Goal: Navigation & Orientation: Find specific page/section

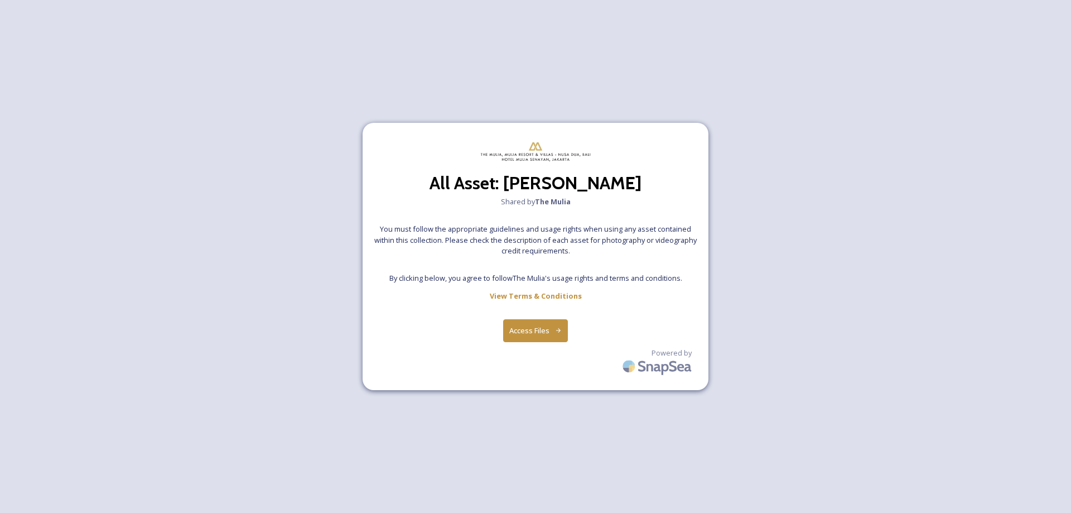
click at [537, 328] on button "Access Files" at bounding box center [535, 330] width 65 height 23
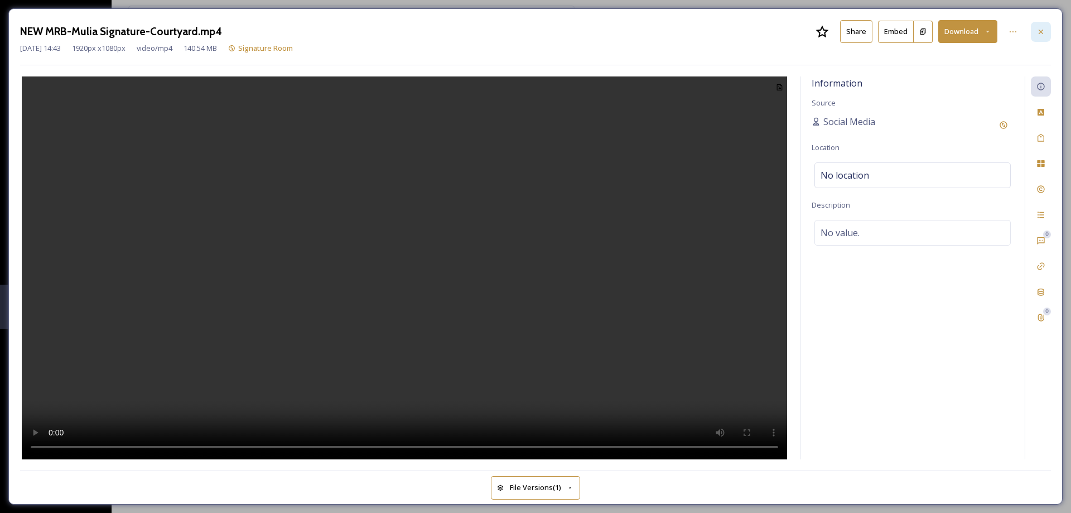
click at [1038, 33] on icon at bounding box center [1040, 31] width 9 height 9
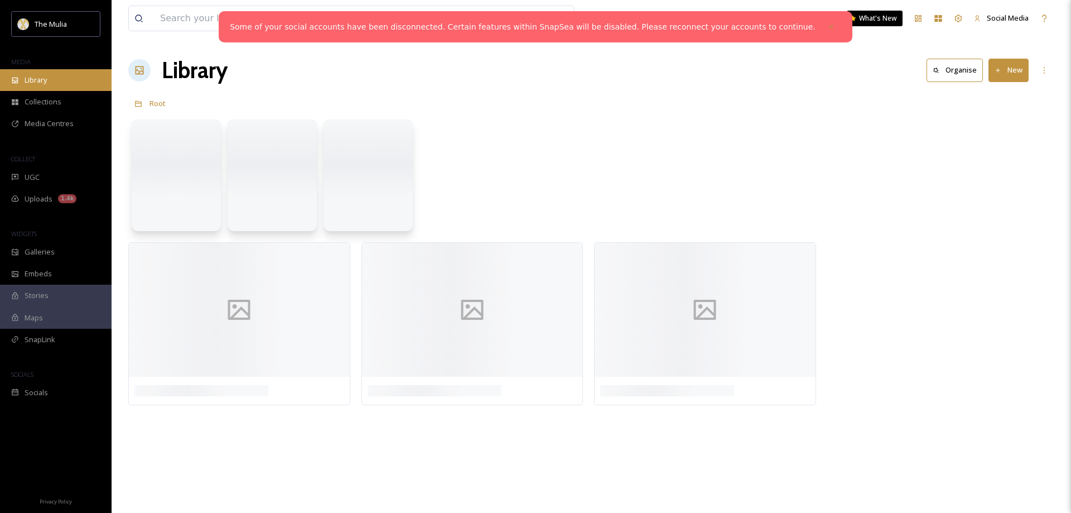
click at [29, 83] on span "Library" at bounding box center [36, 80] width 22 height 11
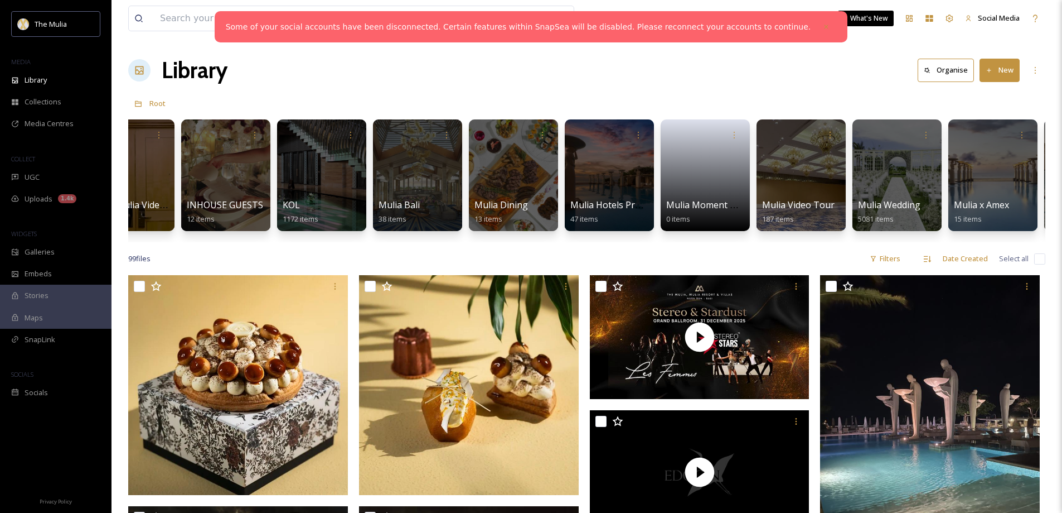
scroll to position [0, 919]
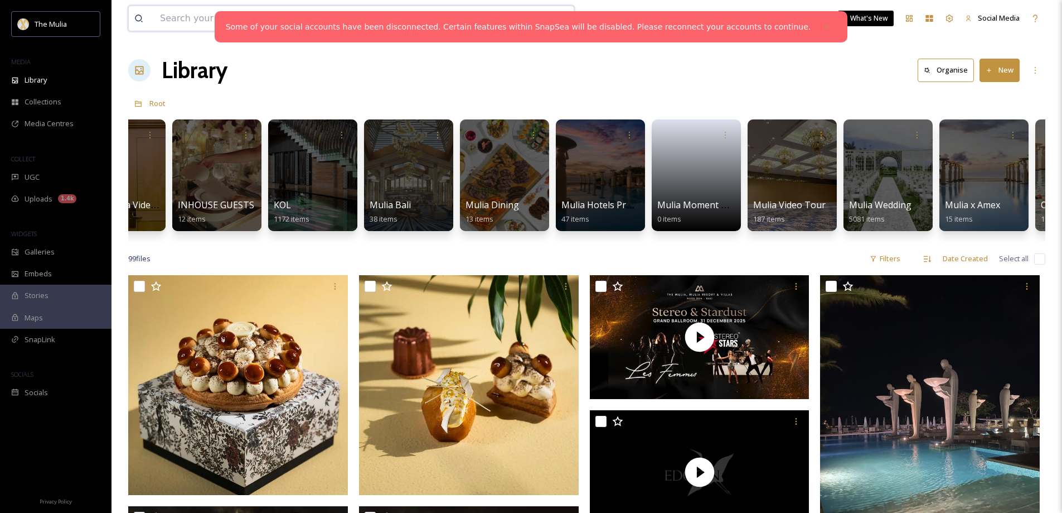
click at [187, 18] on input at bounding box center [318, 18] width 328 height 25
click at [199, 16] on input at bounding box center [318, 18] width 328 height 25
paste input "the-mulia"
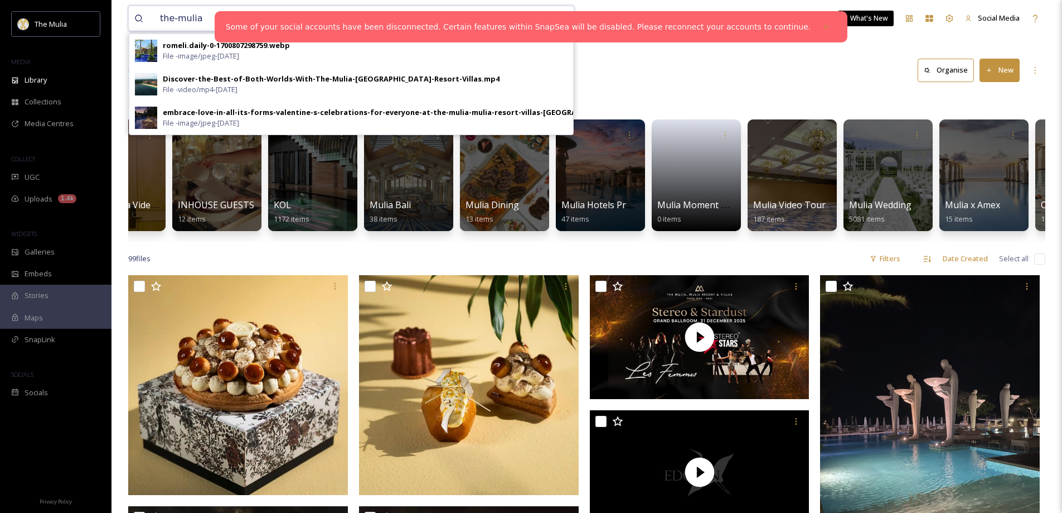
type input "the-mulia"
click at [693, 74] on div "Library Organise New" at bounding box center [586, 70] width 917 height 33
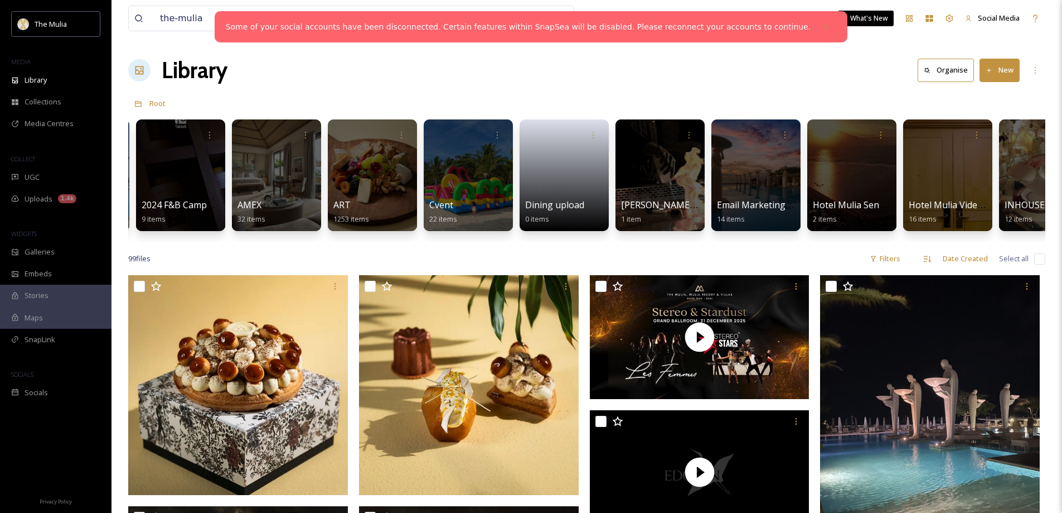
scroll to position [0, 94]
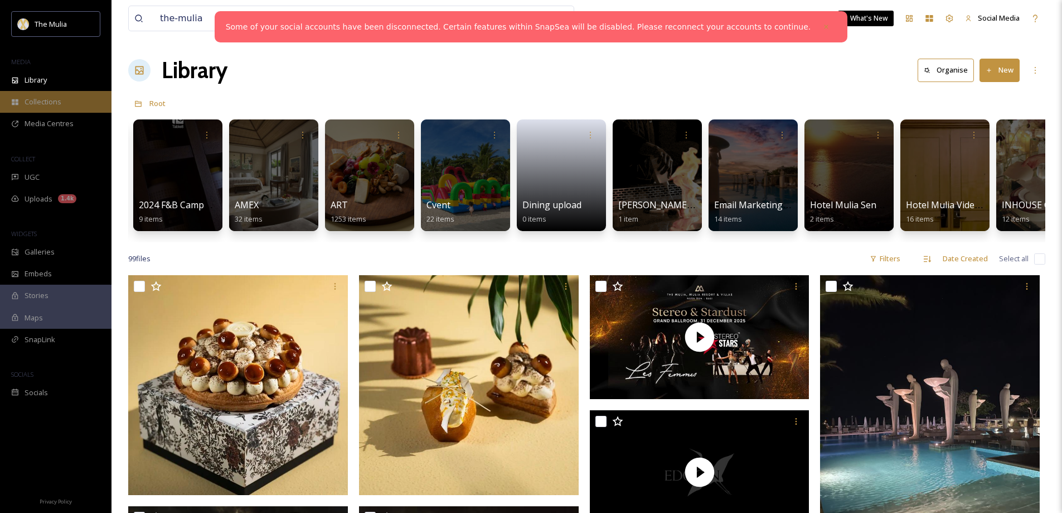
click at [40, 100] on span "Collections" at bounding box center [43, 101] width 37 height 11
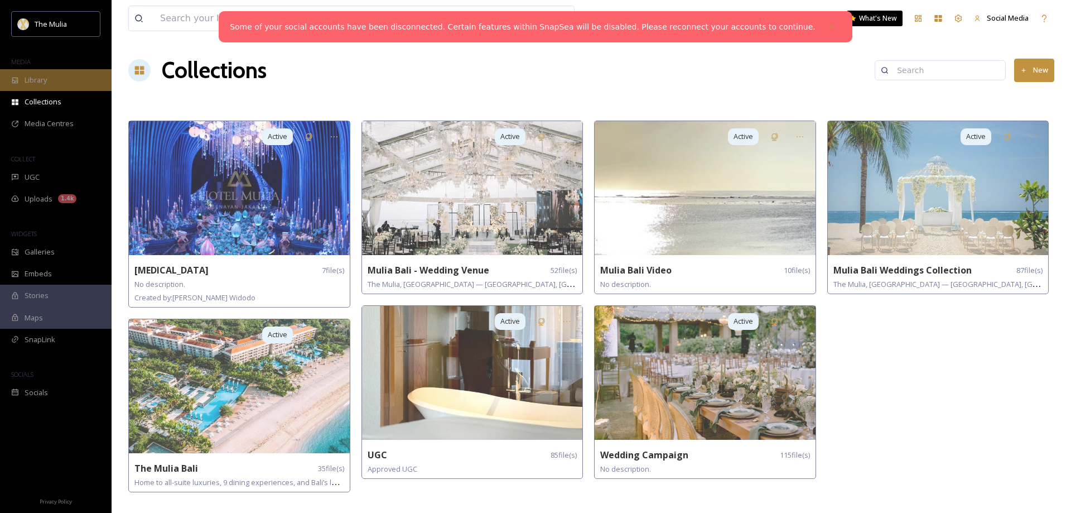
click at [50, 78] on div "Library" at bounding box center [56, 80] width 112 height 22
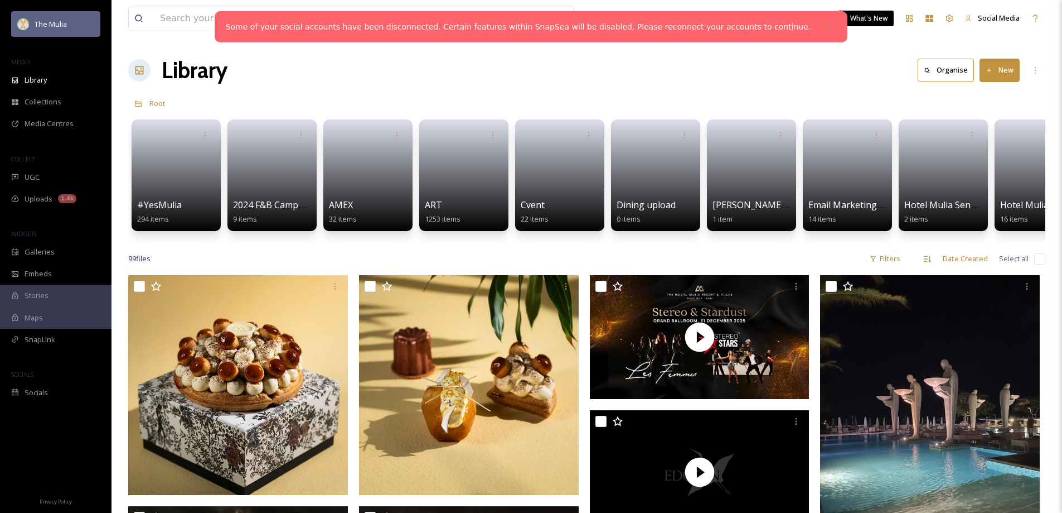
click at [55, 19] on div "The Mulia" at bounding box center [51, 23] width 32 height 13
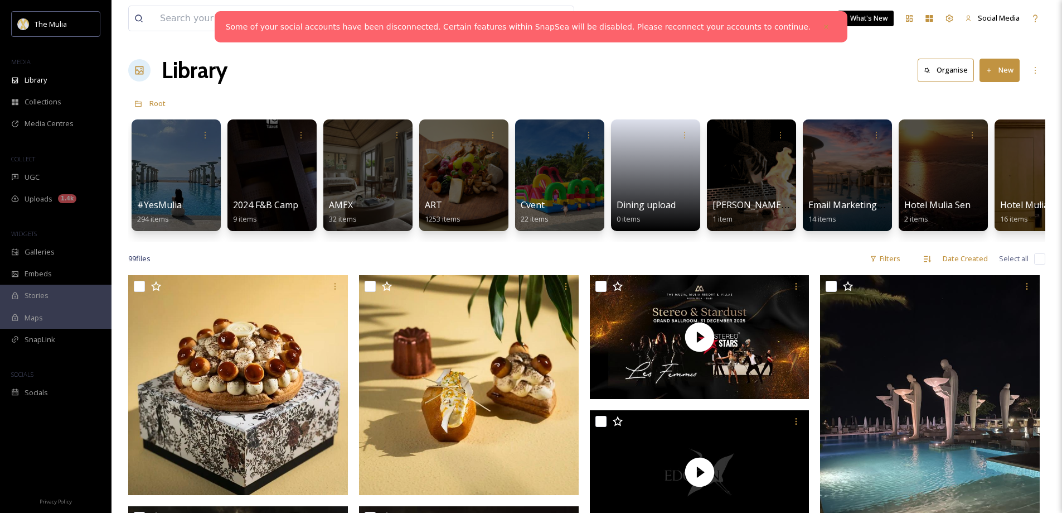
click at [825, 26] on icon at bounding box center [827, 27] width 4 height 4
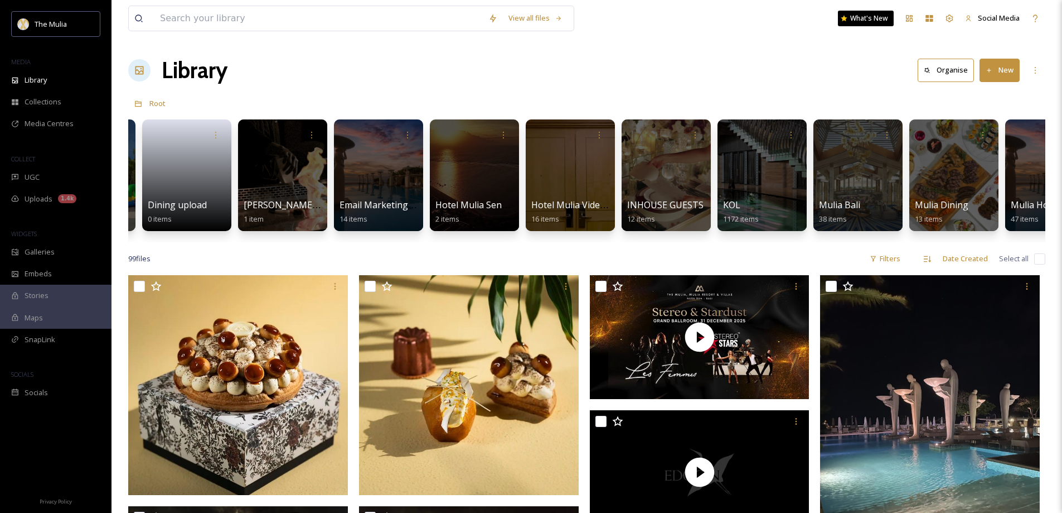
scroll to position [0, 505]
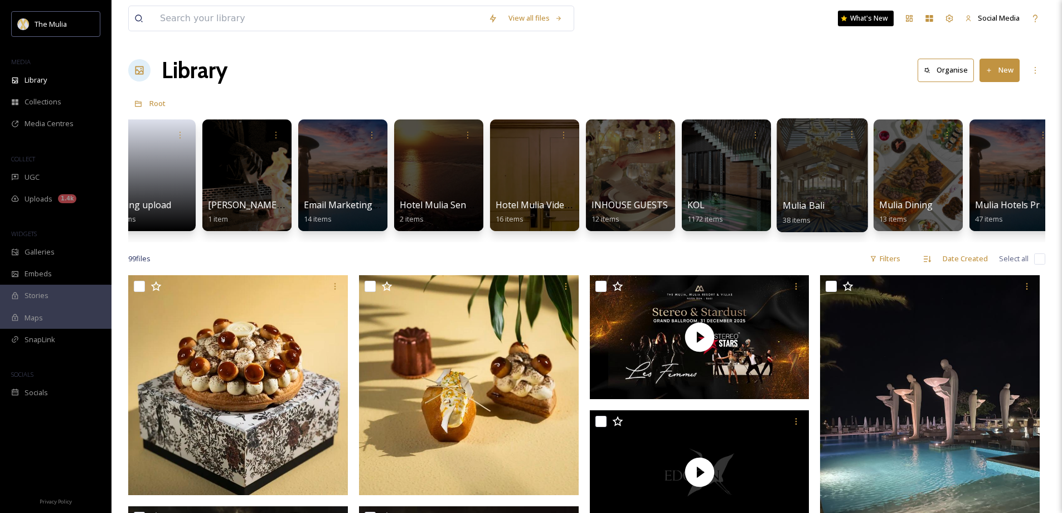
click at [810, 202] on span "Mulia Bali" at bounding box center [804, 205] width 42 height 12
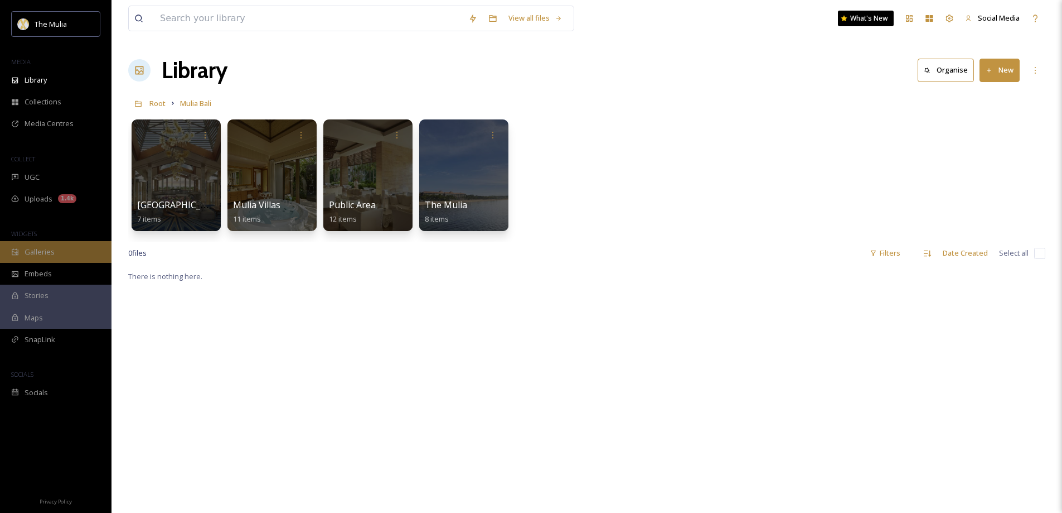
click at [38, 252] on span "Galleries" at bounding box center [40, 252] width 30 height 11
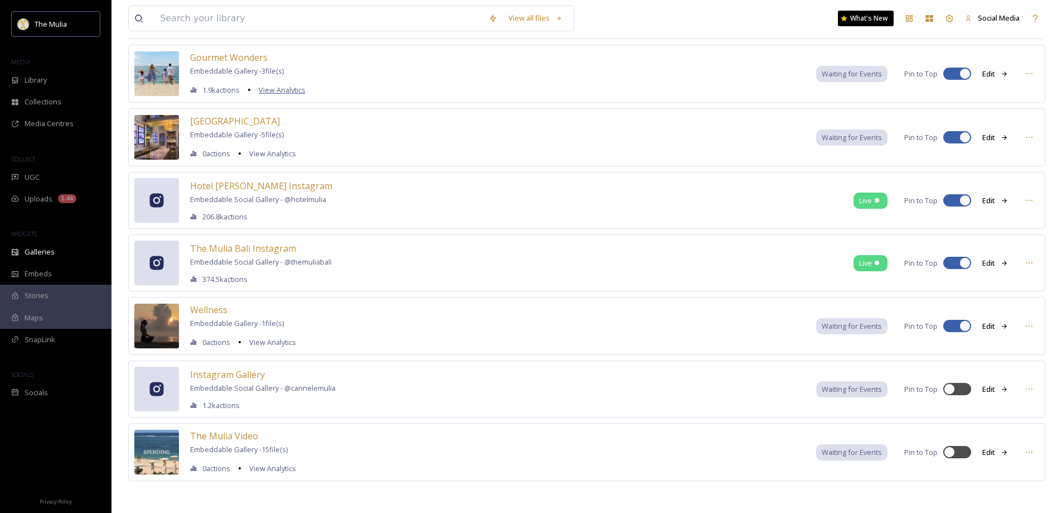
scroll to position [212, 0]
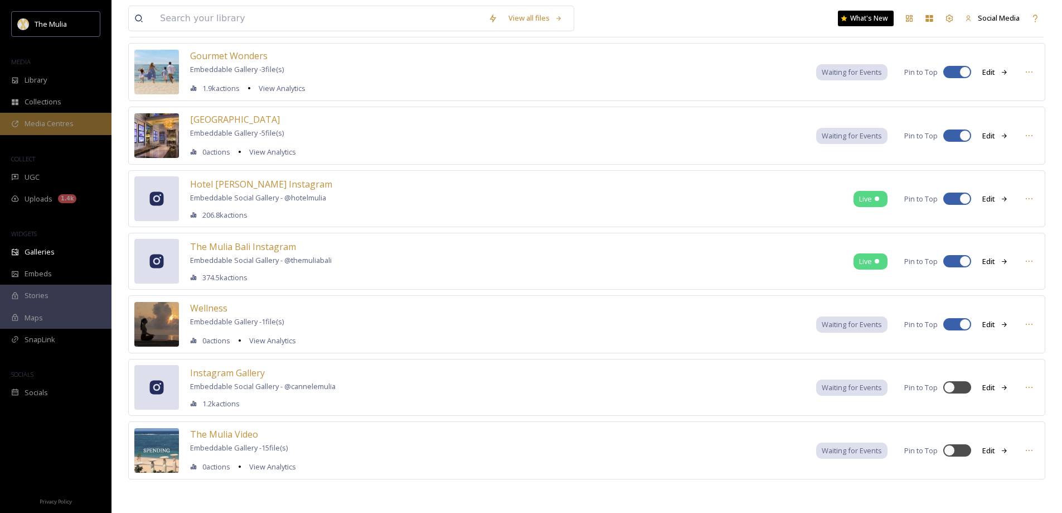
click at [45, 124] on span "Media Centres" at bounding box center [49, 123] width 49 height 11
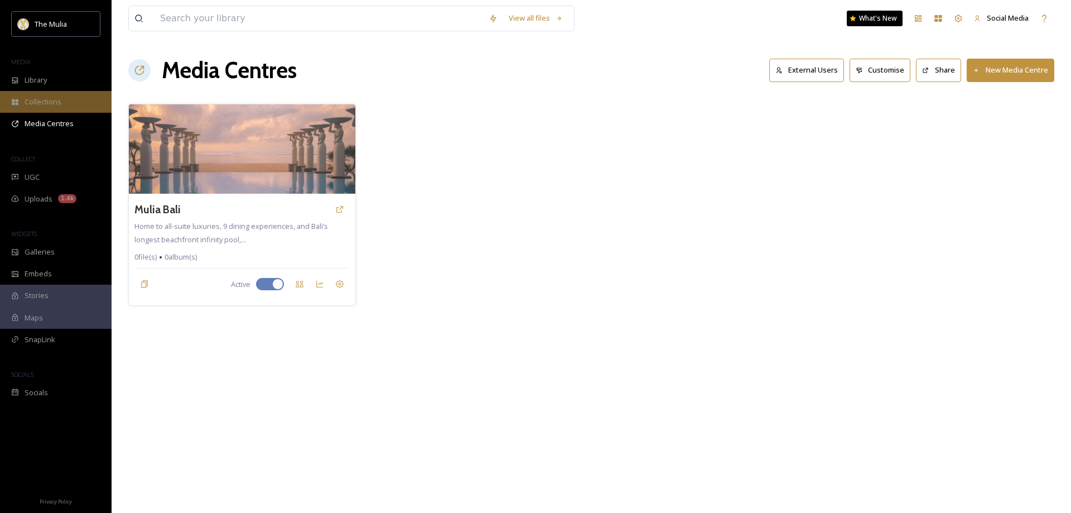
click at [35, 105] on span "Collections" at bounding box center [43, 101] width 37 height 11
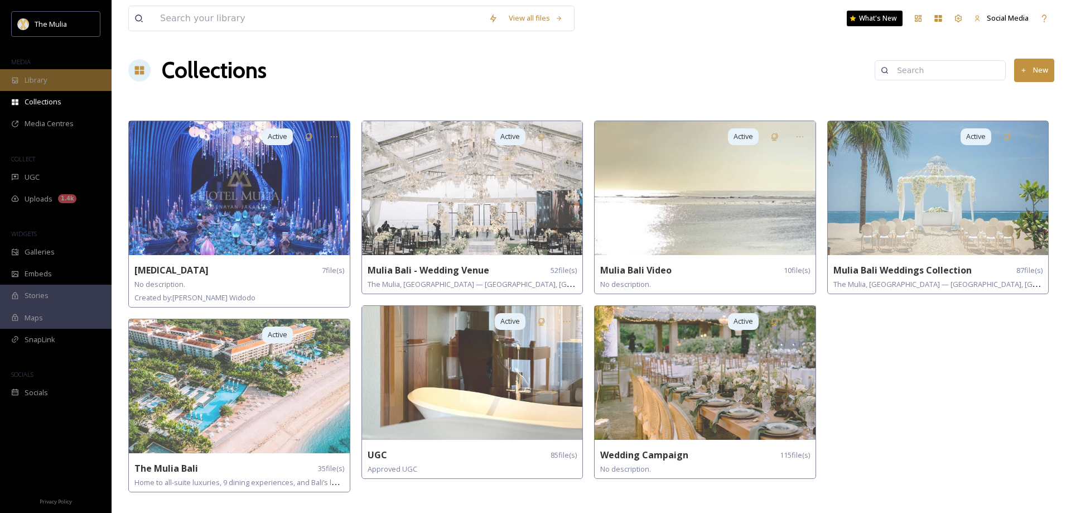
click at [32, 80] on span "Library" at bounding box center [36, 80] width 22 height 11
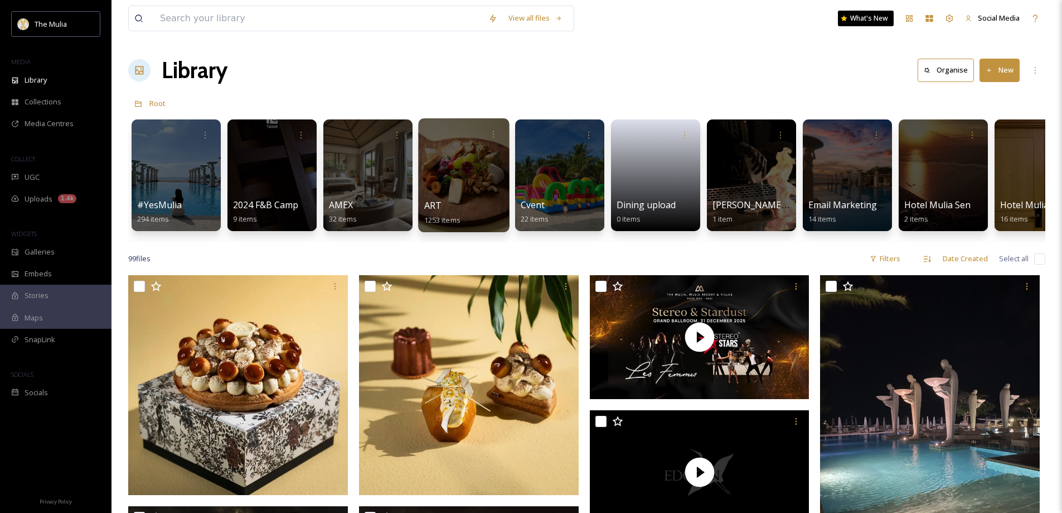
click at [455, 212] on div "ART 1253 items" at bounding box center [464, 213] width 80 height 28
click at [438, 206] on span "ART" at bounding box center [433, 205] width 18 height 12
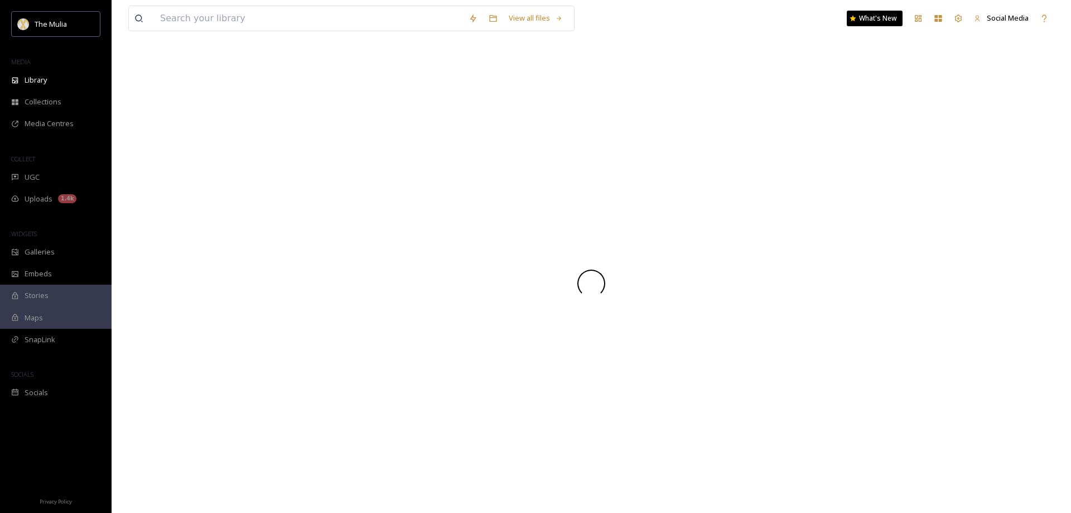
click at [438, 206] on div at bounding box center [591, 283] width 926 height 459
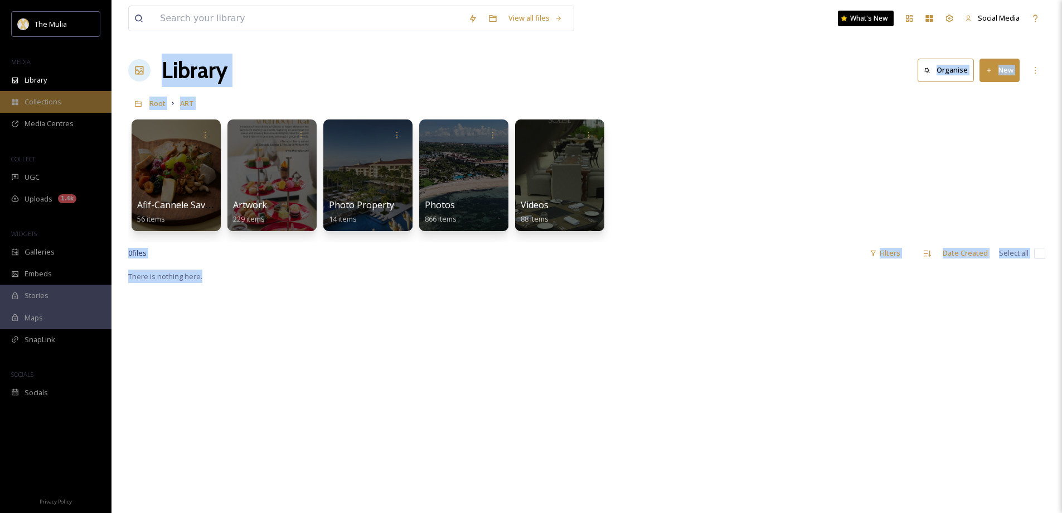
click at [49, 98] on span "Collections" at bounding box center [43, 101] width 37 height 11
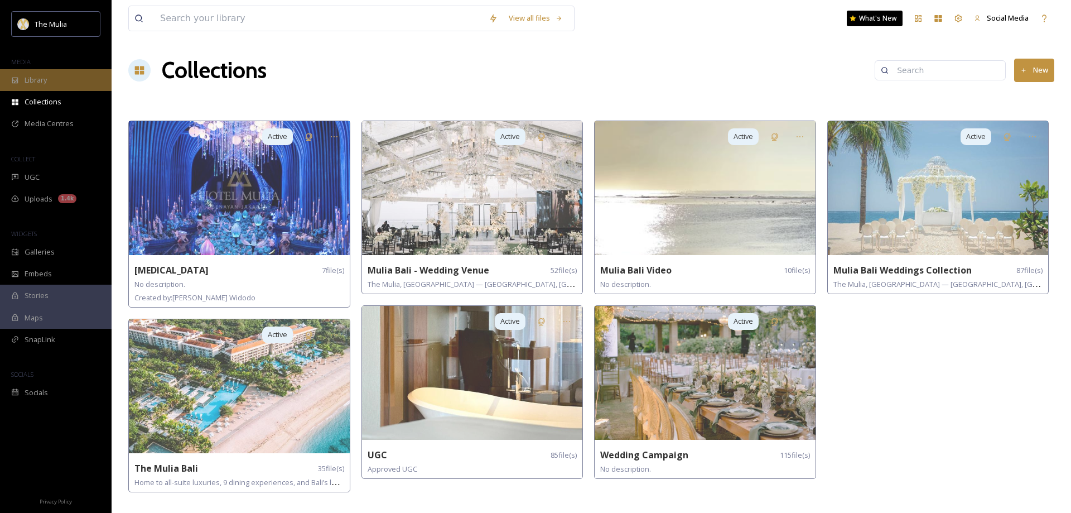
click at [55, 76] on div "Library" at bounding box center [56, 80] width 112 height 22
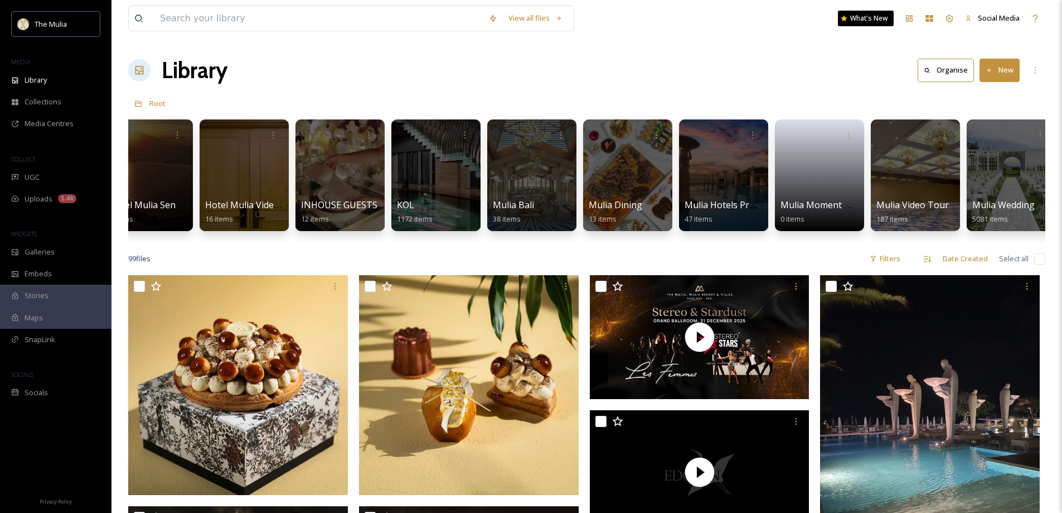
scroll to position [0, 792]
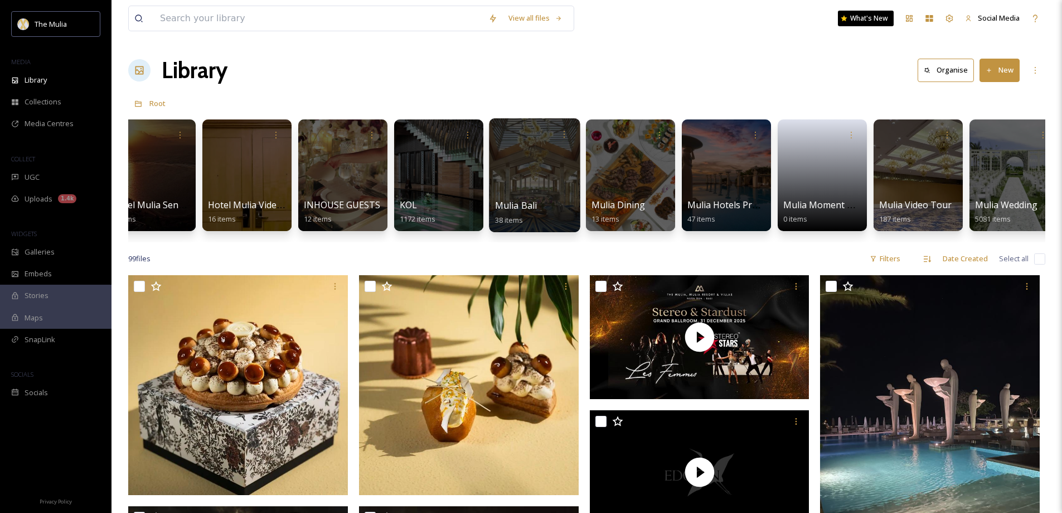
click at [505, 209] on span "Mulia Bali" at bounding box center [516, 205] width 42 height 12
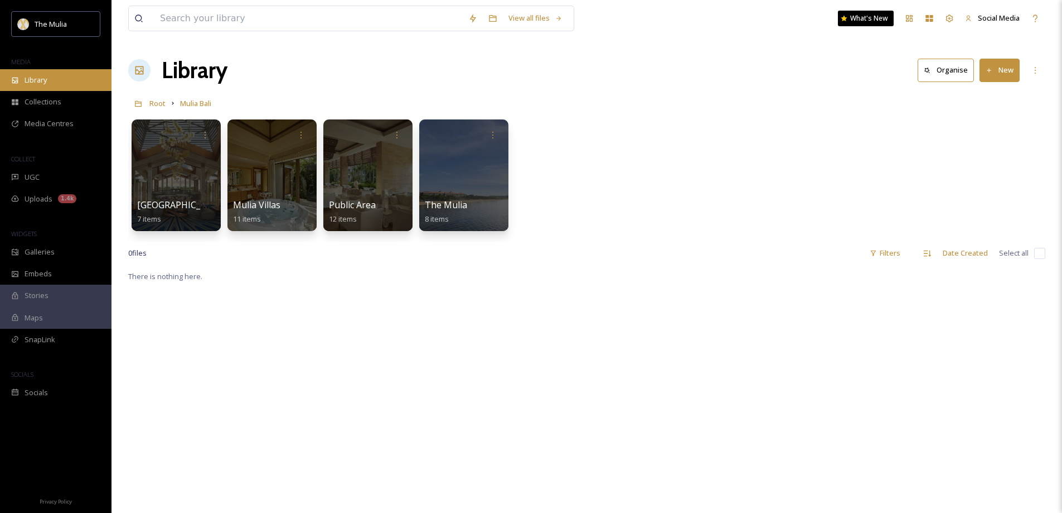
click at [43, 80] on span "Library" at bounding box center [36, 80] width 22 height 11
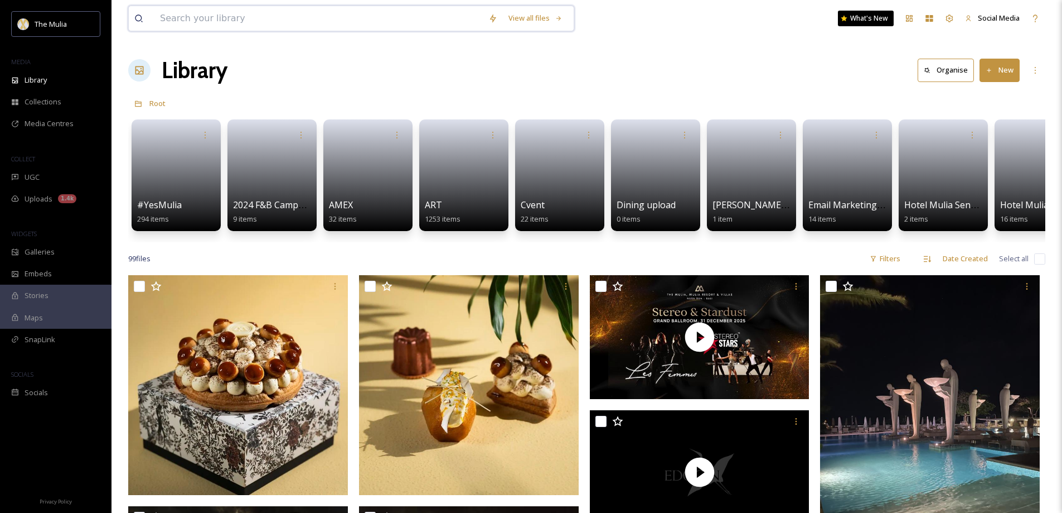
click at [221, 16] on input at bounding box center [318, 18] width 328 height 25
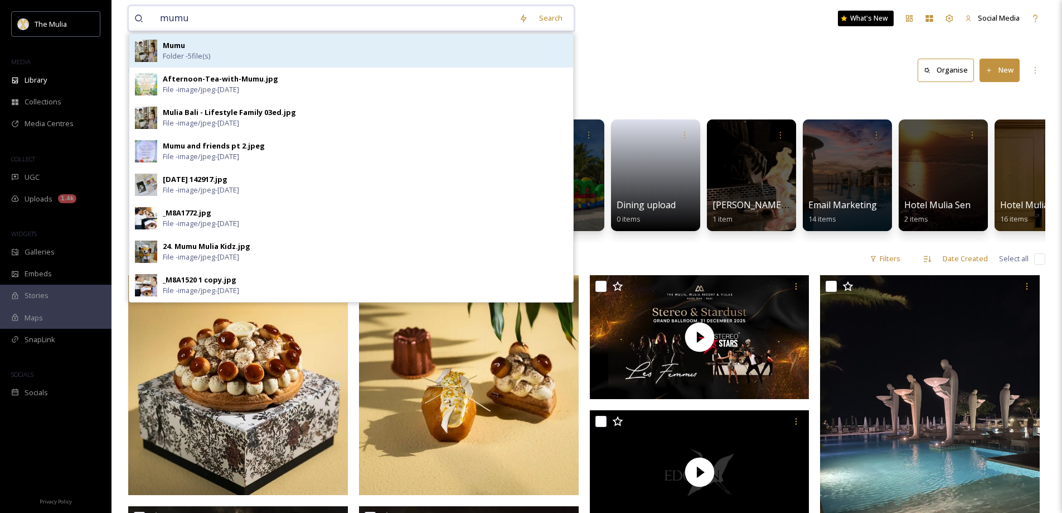
type input "mumu"
click at [182, 54] on span "Folder - 5 file(s)" at bounding box center [186, 56] width 47 height 11
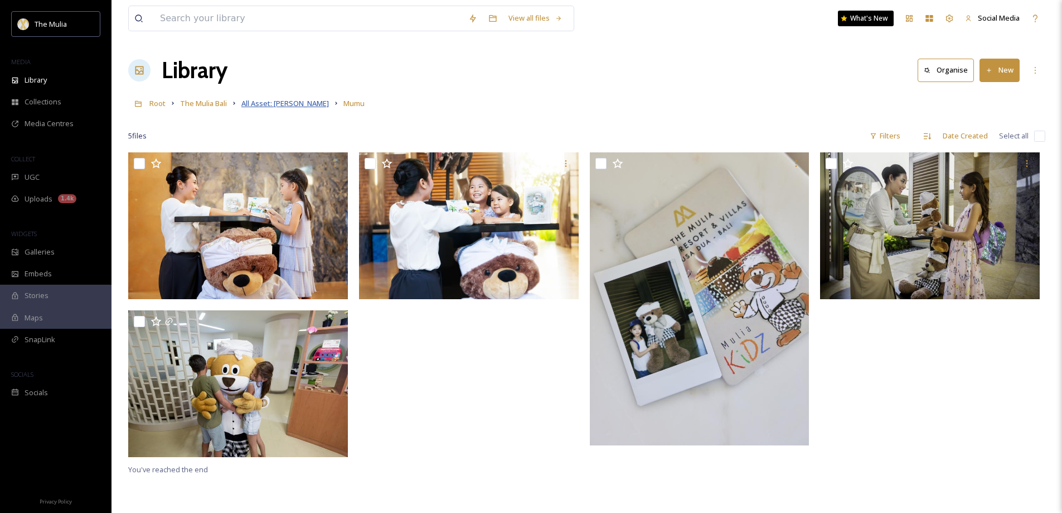
click at [271, 107] on span "All Asset: [PERSON_NAME]" at bounding box center [285, 103] width 88 height 10
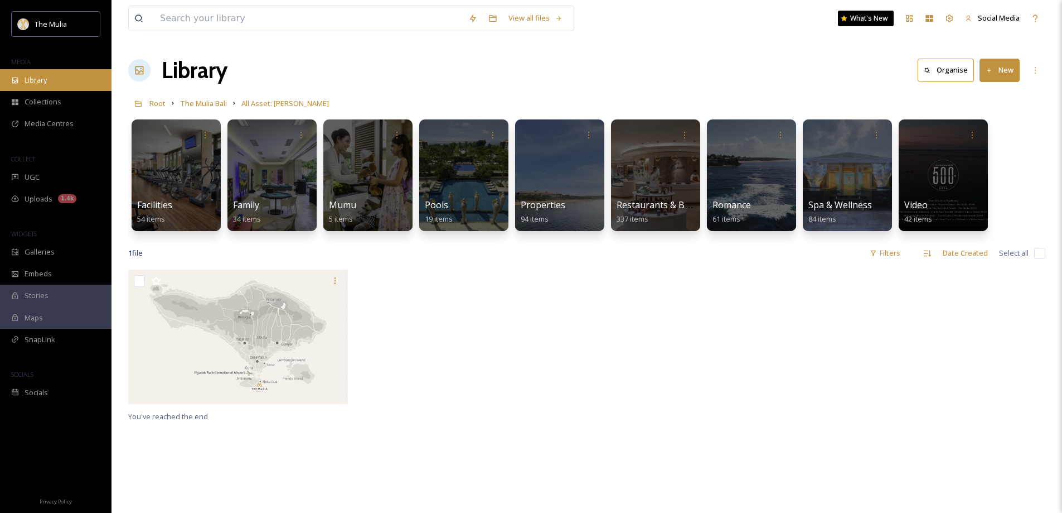
click at [33, 81] on span "Library" at bounding box center [36, 80] width 22 height 11
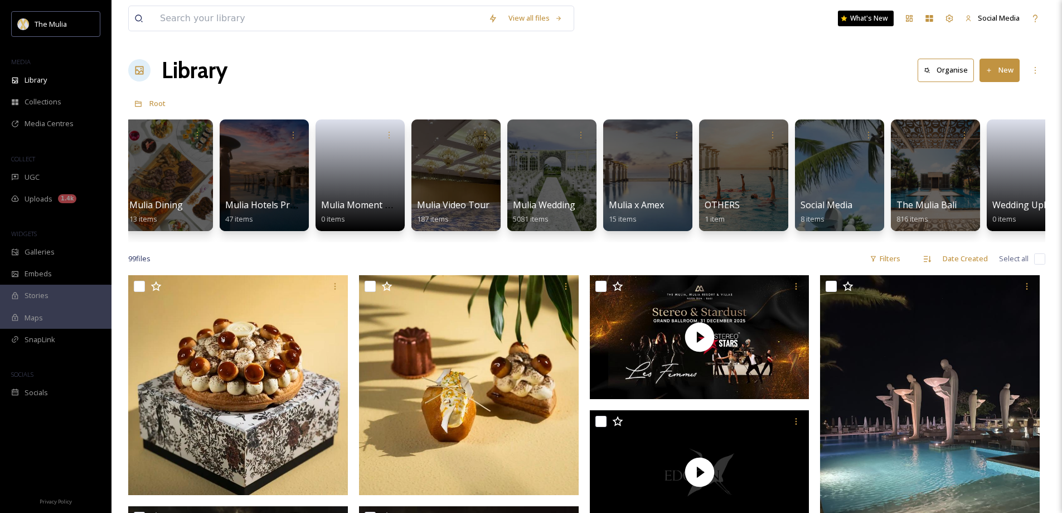
scroll to position [0, 1263]
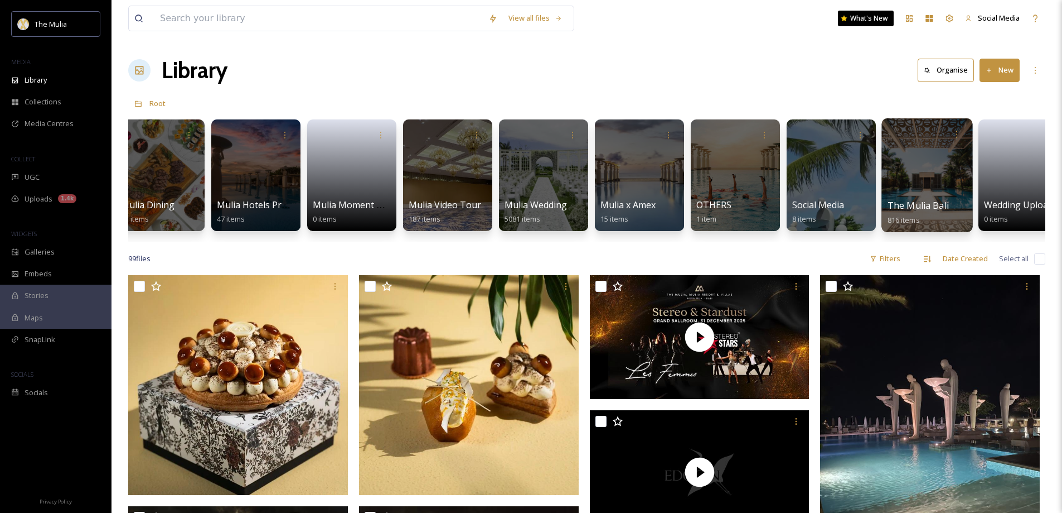
click at [914, 205] on span "The Mulia Bali" at bounding box center [918, 205] width 61 height 12
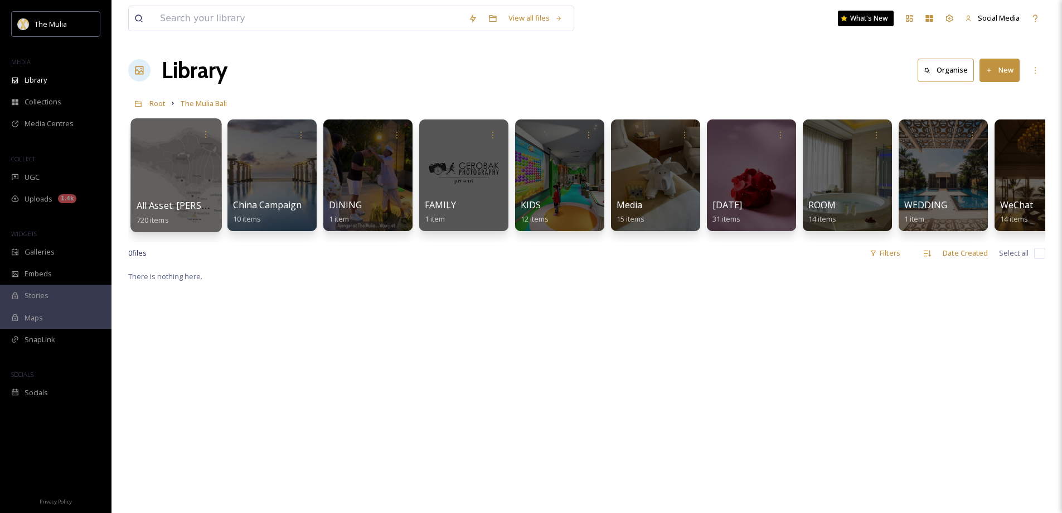
click at [189, 206] on span "All Asset: [PERSON_NAME]" at bounding box center [193, 205] width 113 height 12
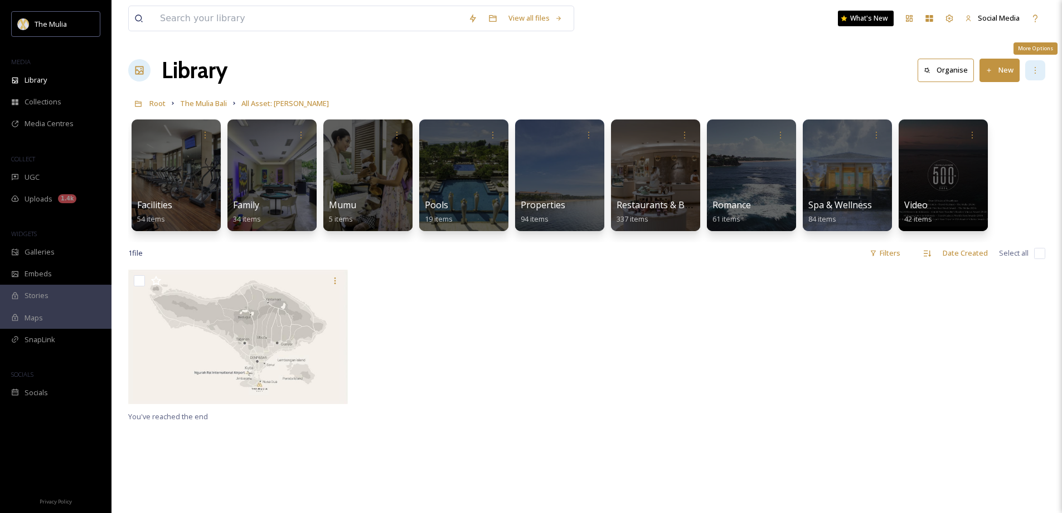
click at [1039, 65] on div "More Options" at bounding box center [1036, 70] width 20 height 20
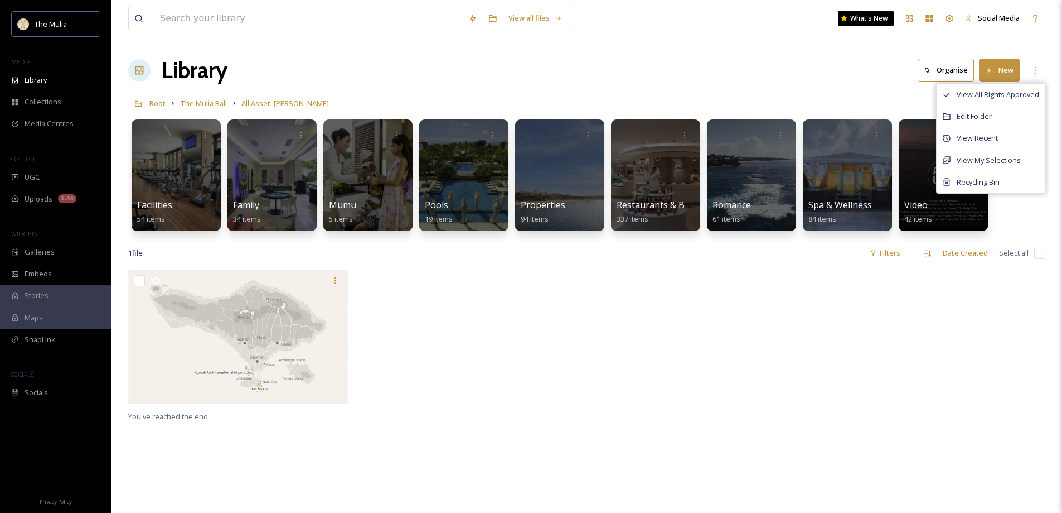
click at [480, 74] on div "Library Organise New View All Rights Approved Edit Folder View Recent View My S…" at bounding box center [586, 70] width 917 height 33
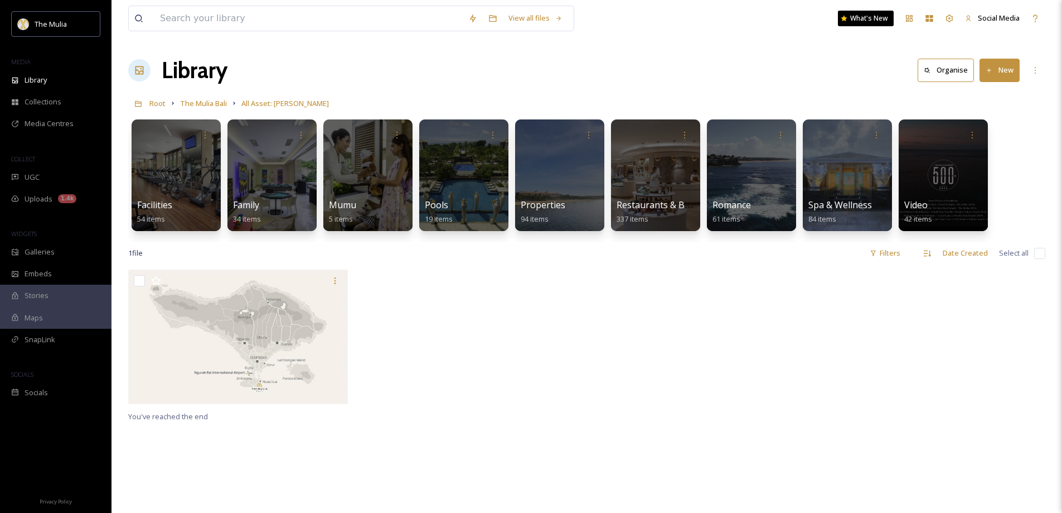
drag, startPoint x: 275, startPoint y: 106, endPoint x: 577, endPoint y: 355, distance: 391.0
click at [577, 355] on div at bounding box center [471, 339] width 225 height 140
click at [1037, 256] on input "checkbox" at bounding box center [1040, 253] width 11 height 11
checkbox input "true"
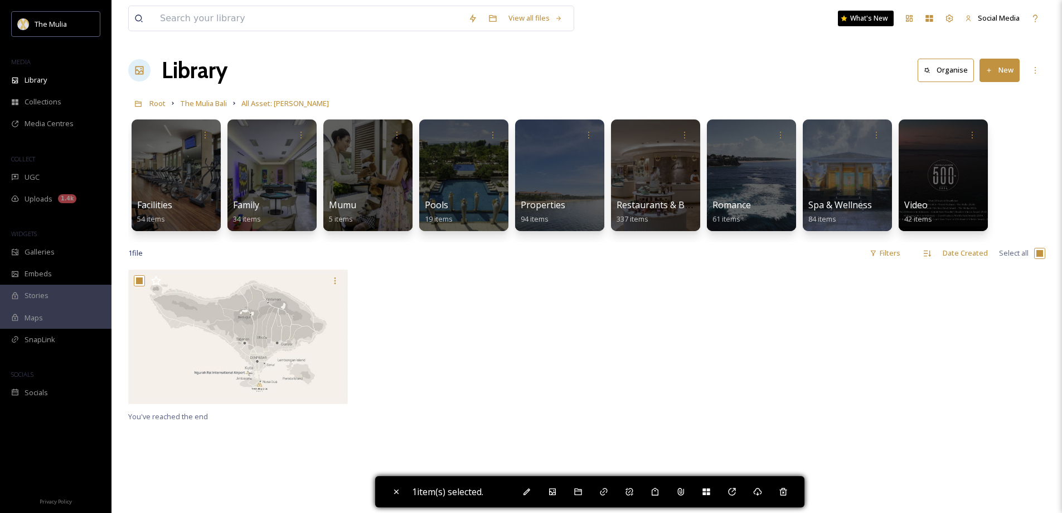
click at [925, 70] on icon at bounding box center [927, 70] width 7 height 7
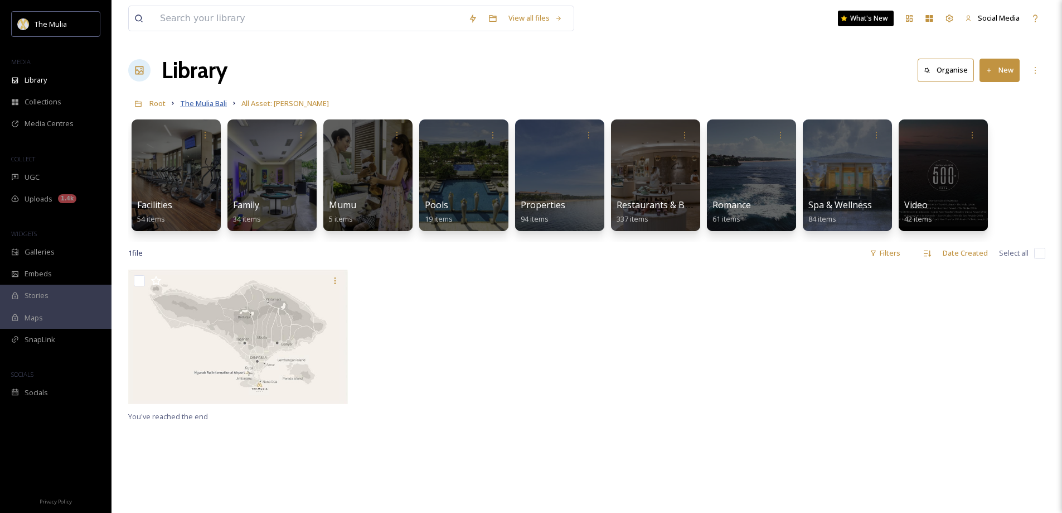
click at [222, 105] on span "The Mulia Bali" at bounding box center [203, 103] width 47 height 10
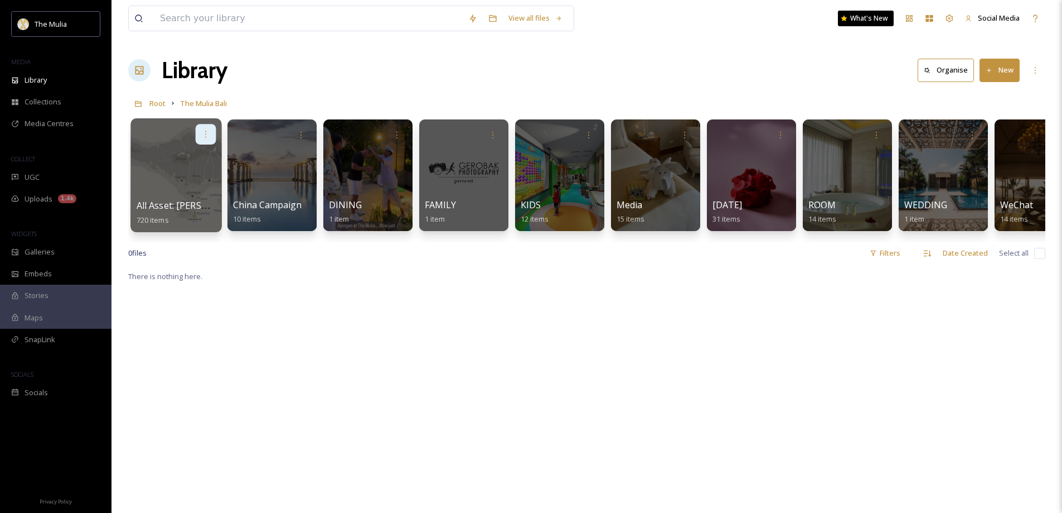
click at [207, 135] on icon at bounding box center [205, 133] width 9 height 9
click at [178, 161] on span "Edit / Share" at bounding box center [178, 158] width 39 height 11
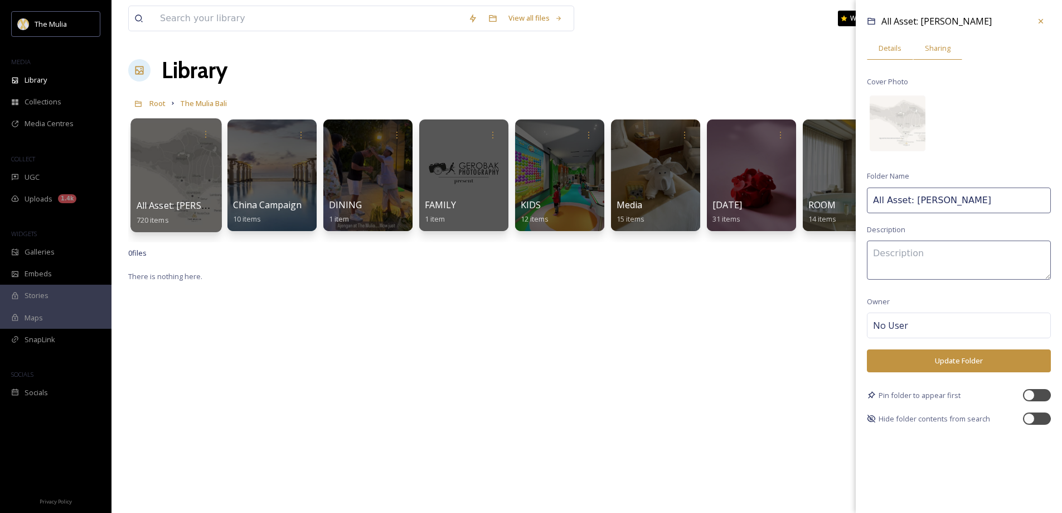
click at [935, 49] on span "Sharing" at bounding box center [938, 48] width 26 height 11
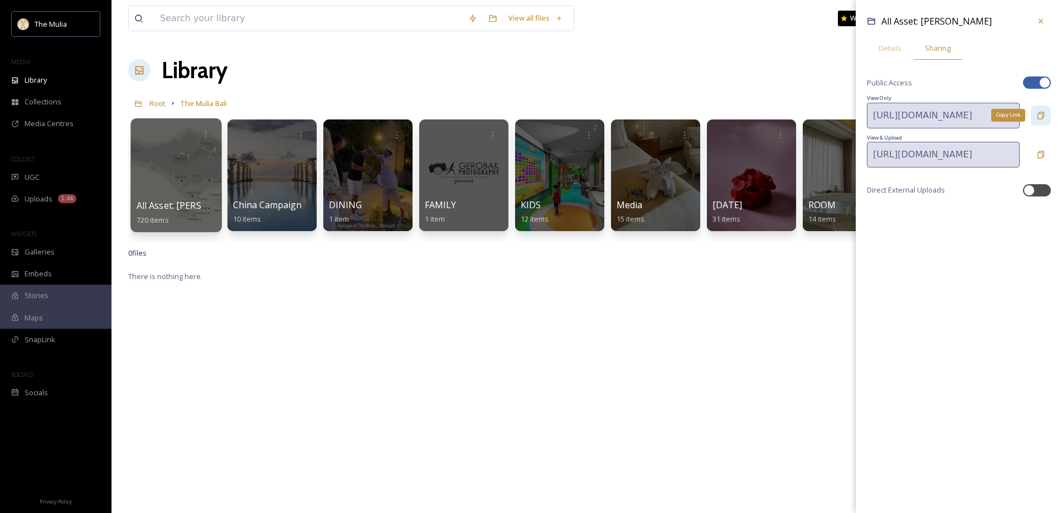
click at [1043, 116] on icon at bounding box center [1041, 115] width 7 height 7
click at [47, 75] on span "Library" at bounding box center [36, 80] width 22 height 11
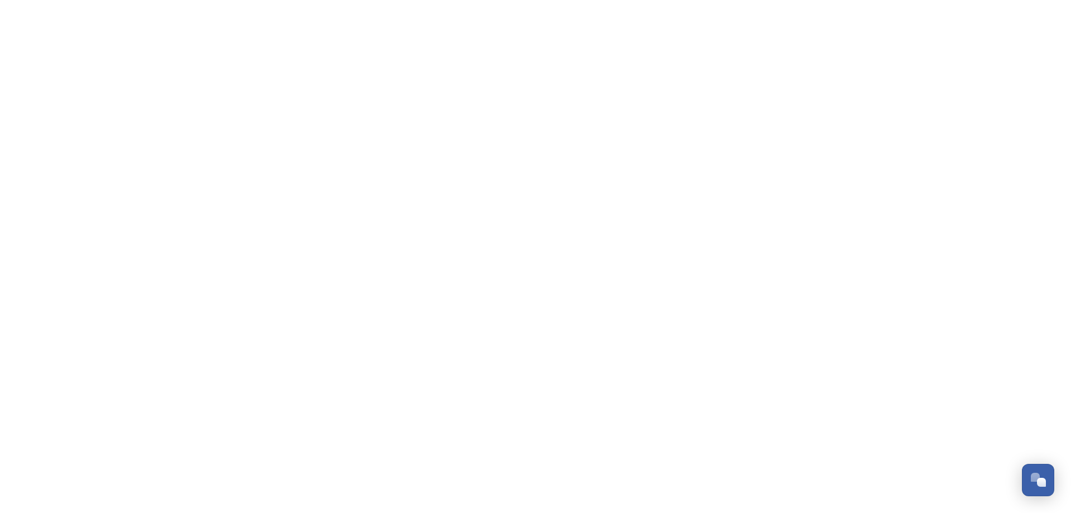
scroll to position [1524, 0]
